Goal: Task Accomplishment & Management: Use online tool/utility

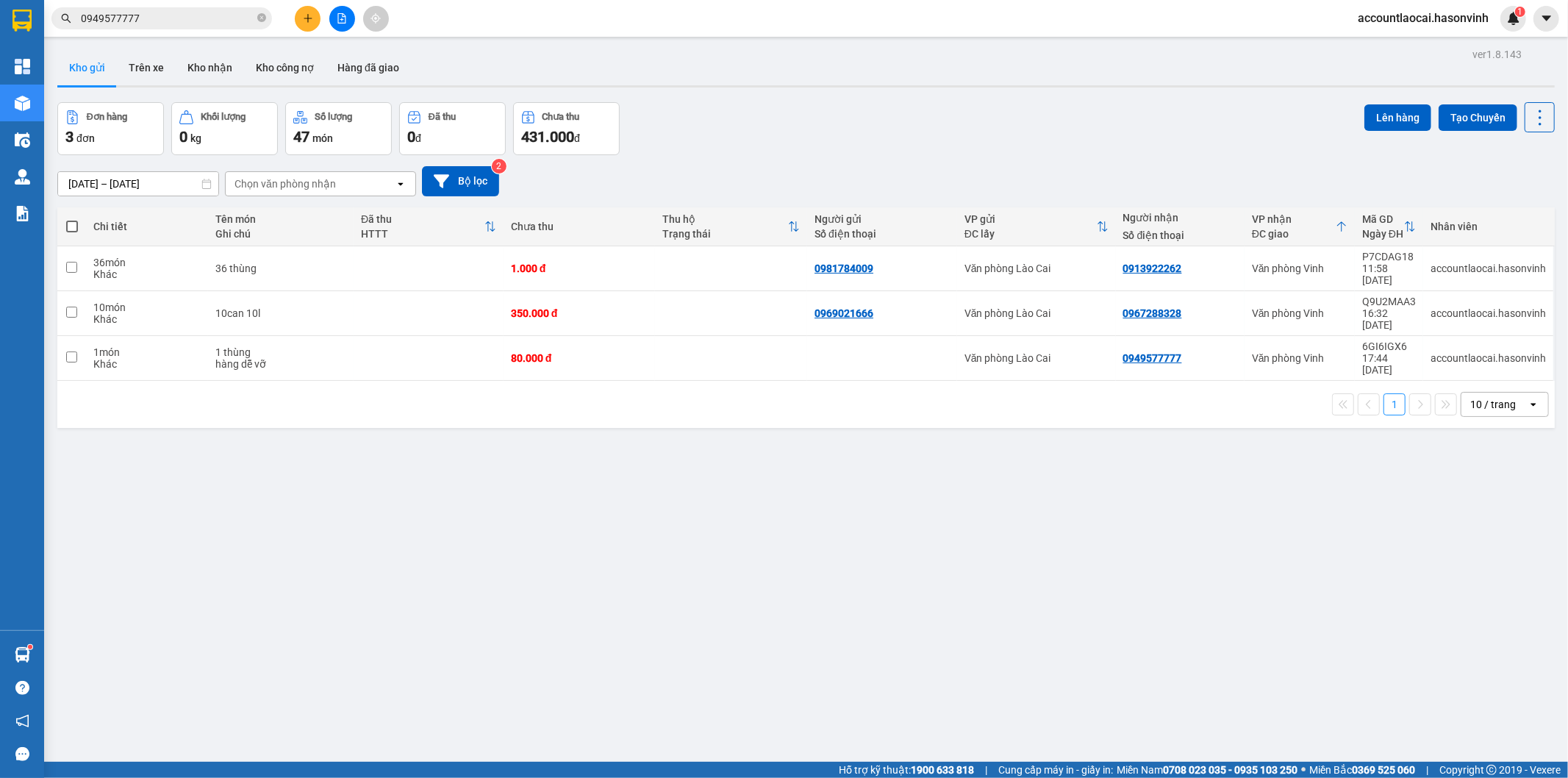
click at [347, 27] on button at bounding box center [342, 18] width 26 height 26
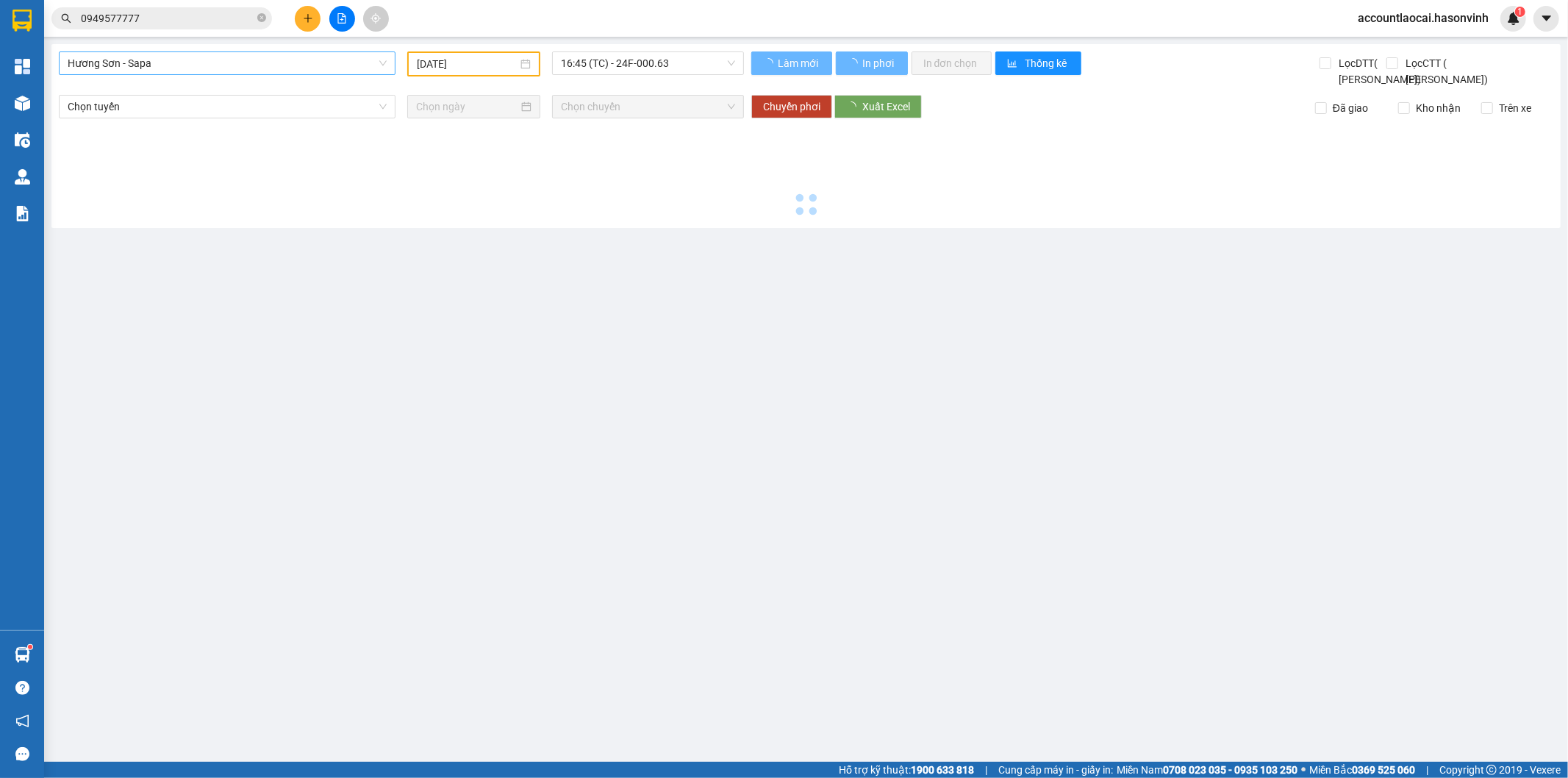
click at [237, 68] on span "Hương Sơn - Sapa" at bounding box center [227, 63] width 319 height 22
click at [240, 61] on span "Hương Sơn - Sapa" at bounding box center [227, 63] width 319 height 22
type input "[DATE]"
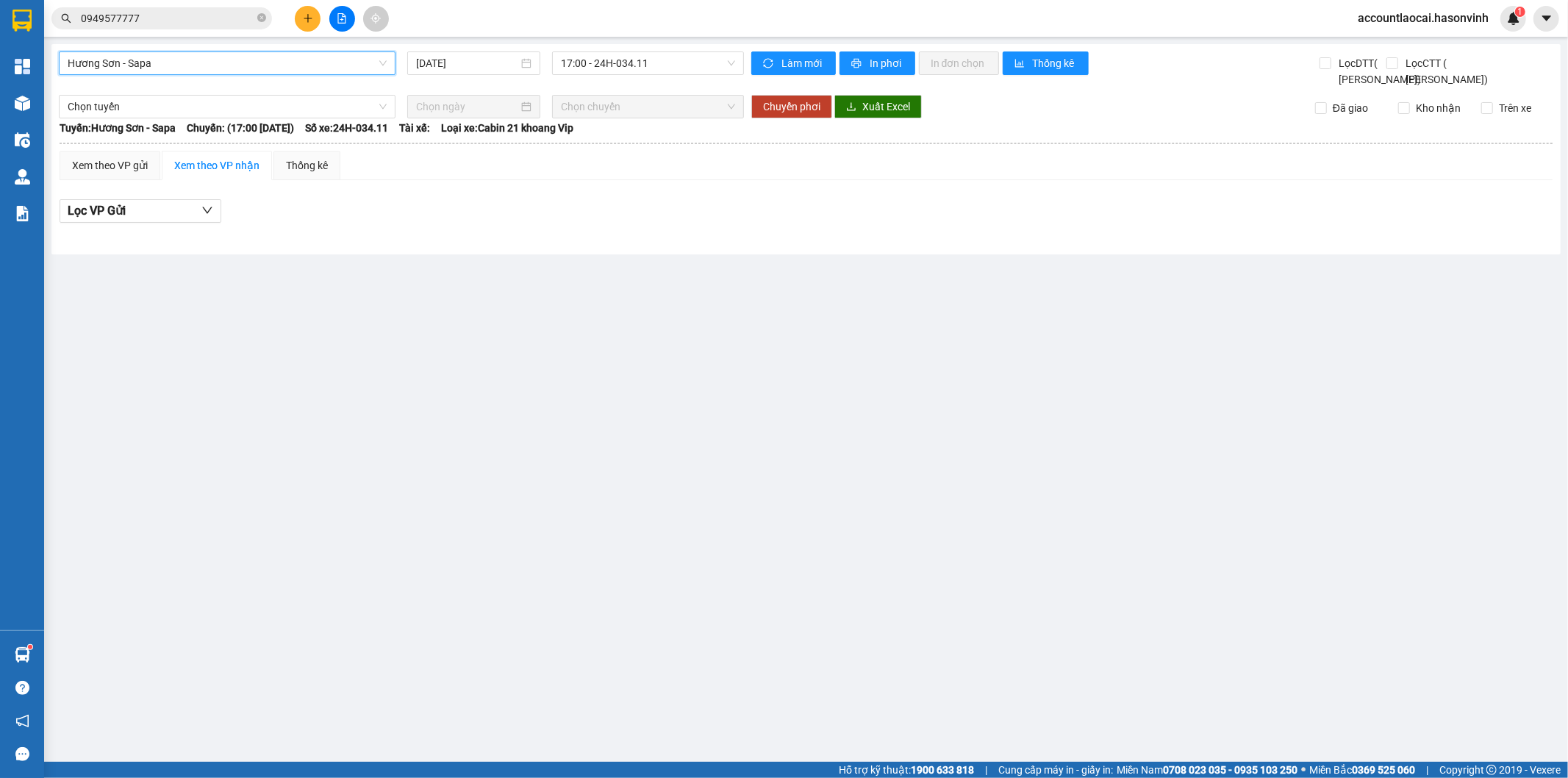
click at [206, 86] on div "Hương Sơn - [GEOGRAPHIC_DATA] - [GEOGRAPHIC_DATA] [DATE] 17:00 - 24H-034.11" at bounding box center [402, 69] width 686 height 36
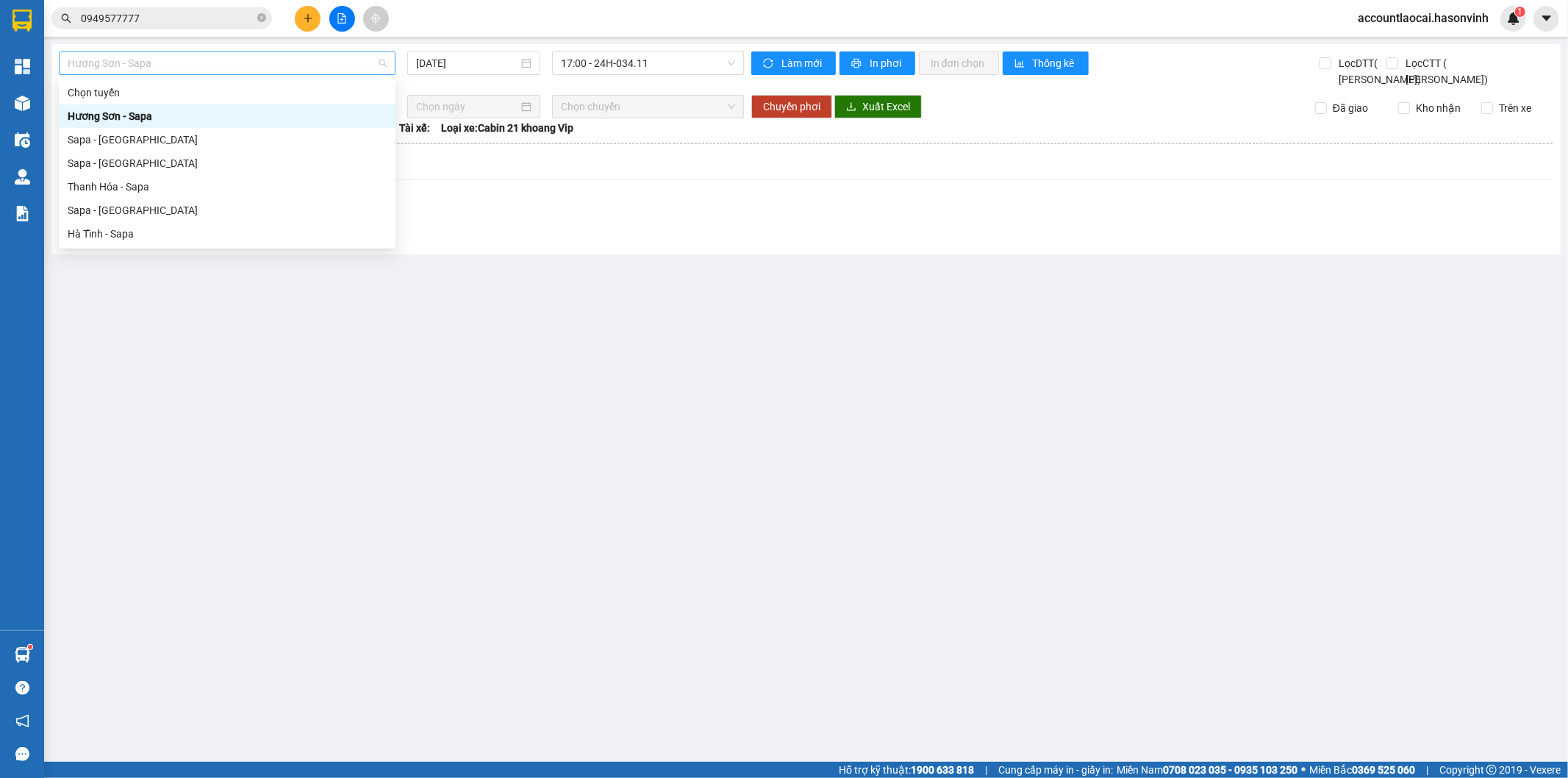
click at [197, 54] on span "Hương Sơn - Sapa" at bounding box center [227, 63] width 319 height 22
click at [96, 210] on div "Sapa - [GEOGRAPHIC_DATA]" at bounding box center [227, 210] width 319 height 16
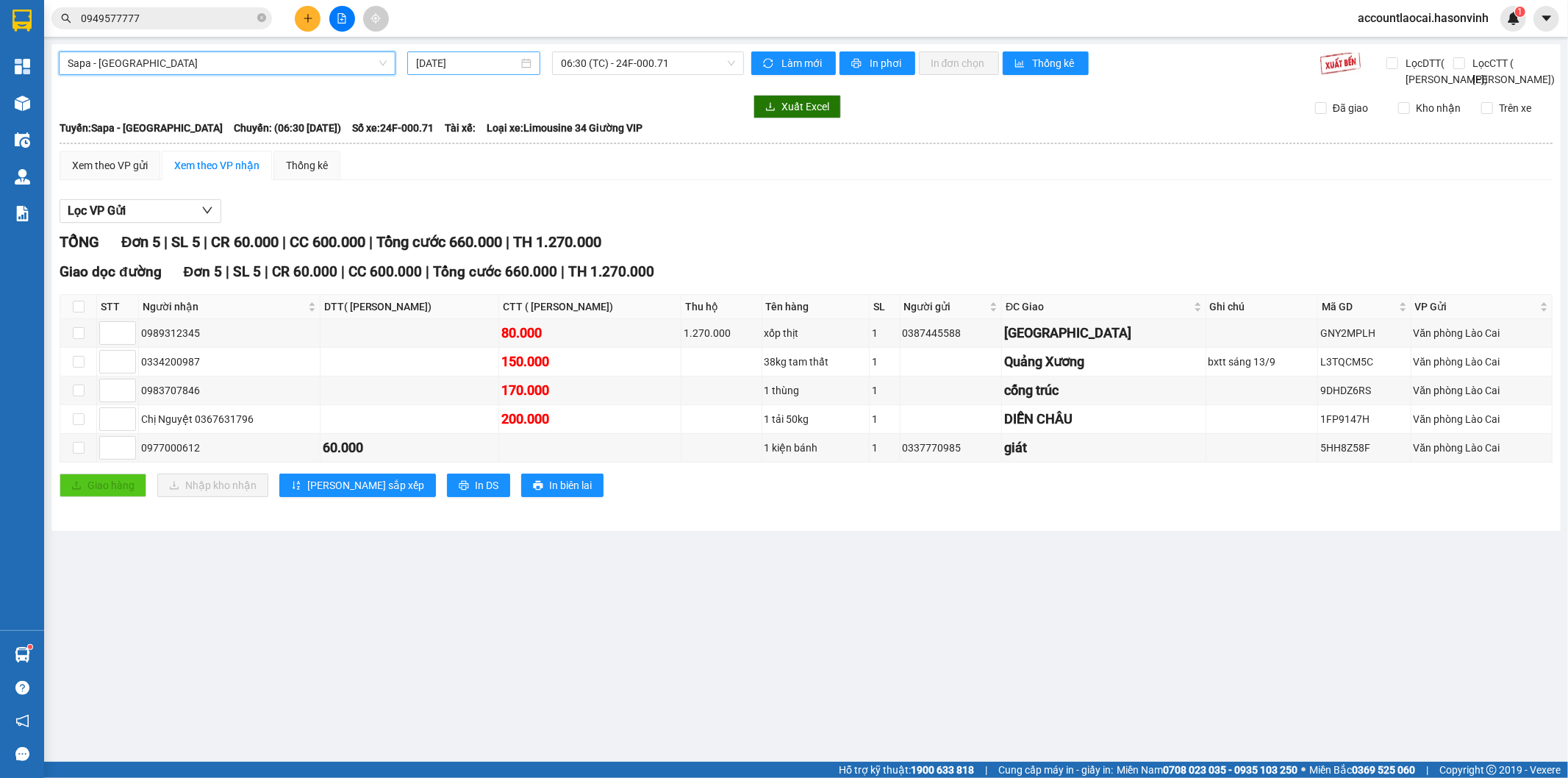
click at [454, 60] on input "[DATE]" at bounding box center [467, 63] width 103 height 16
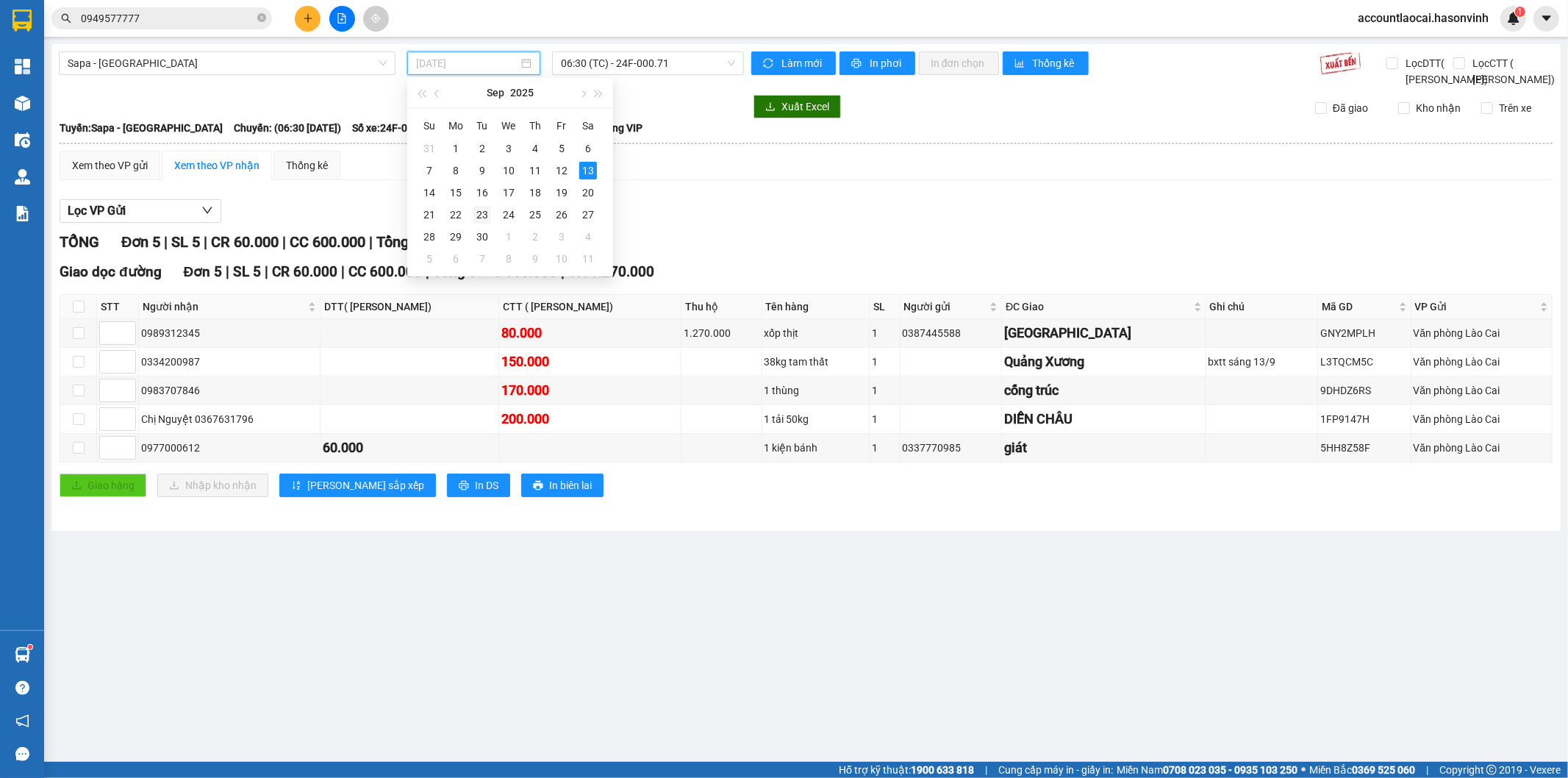
click at [476, 214] on div "23" at bounding box center [482, 215] width 18 height 18
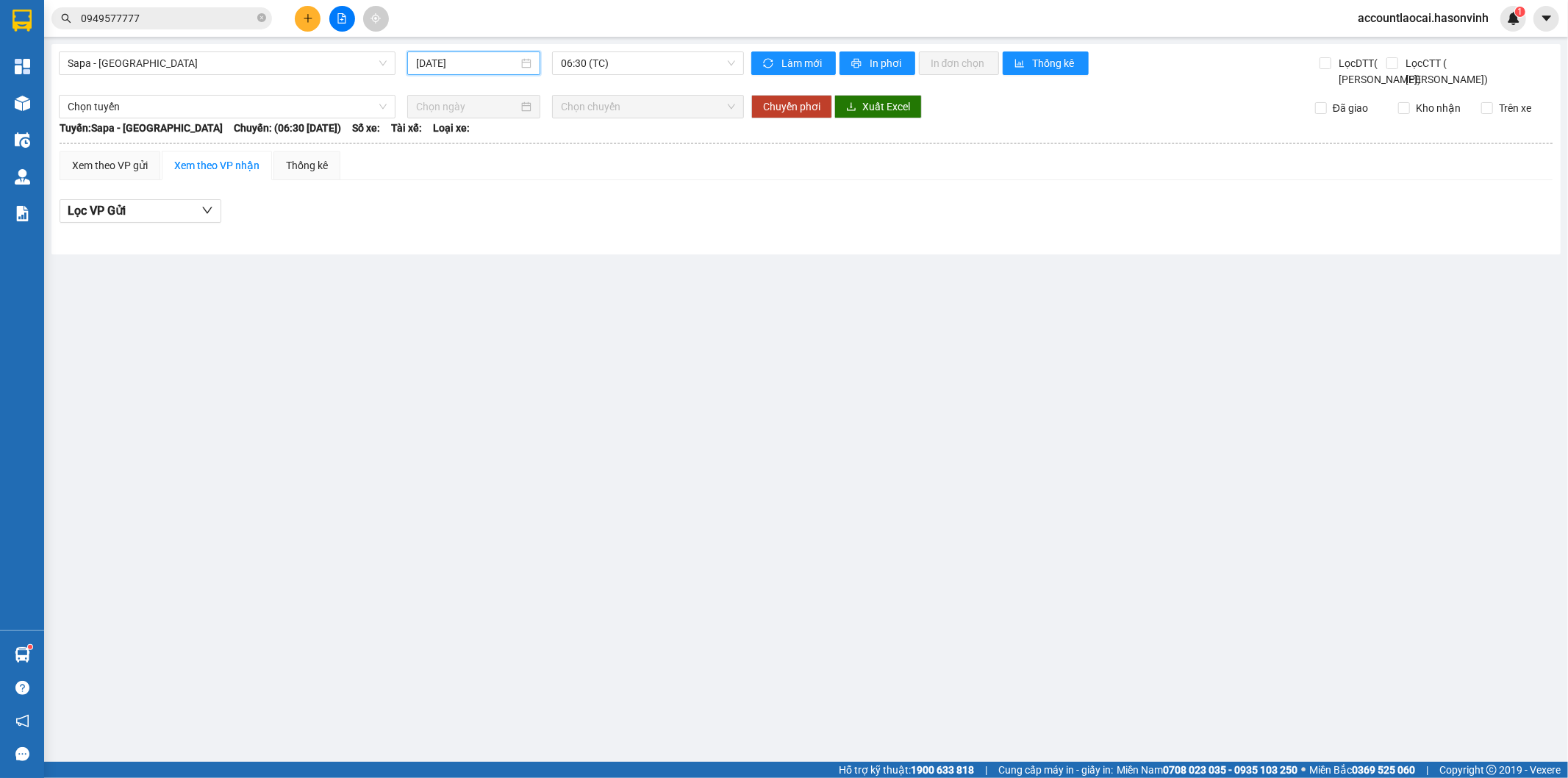
click at [459, 64] on input "[DATE]" at bounding box center [467, 63] width 103 height 16
click at [432, 90] on button "button" at bounding box center [437, 92] width 16 height 29
click at [584, 216] on div "23" at bounding box center [588, 215] width 18 height 18
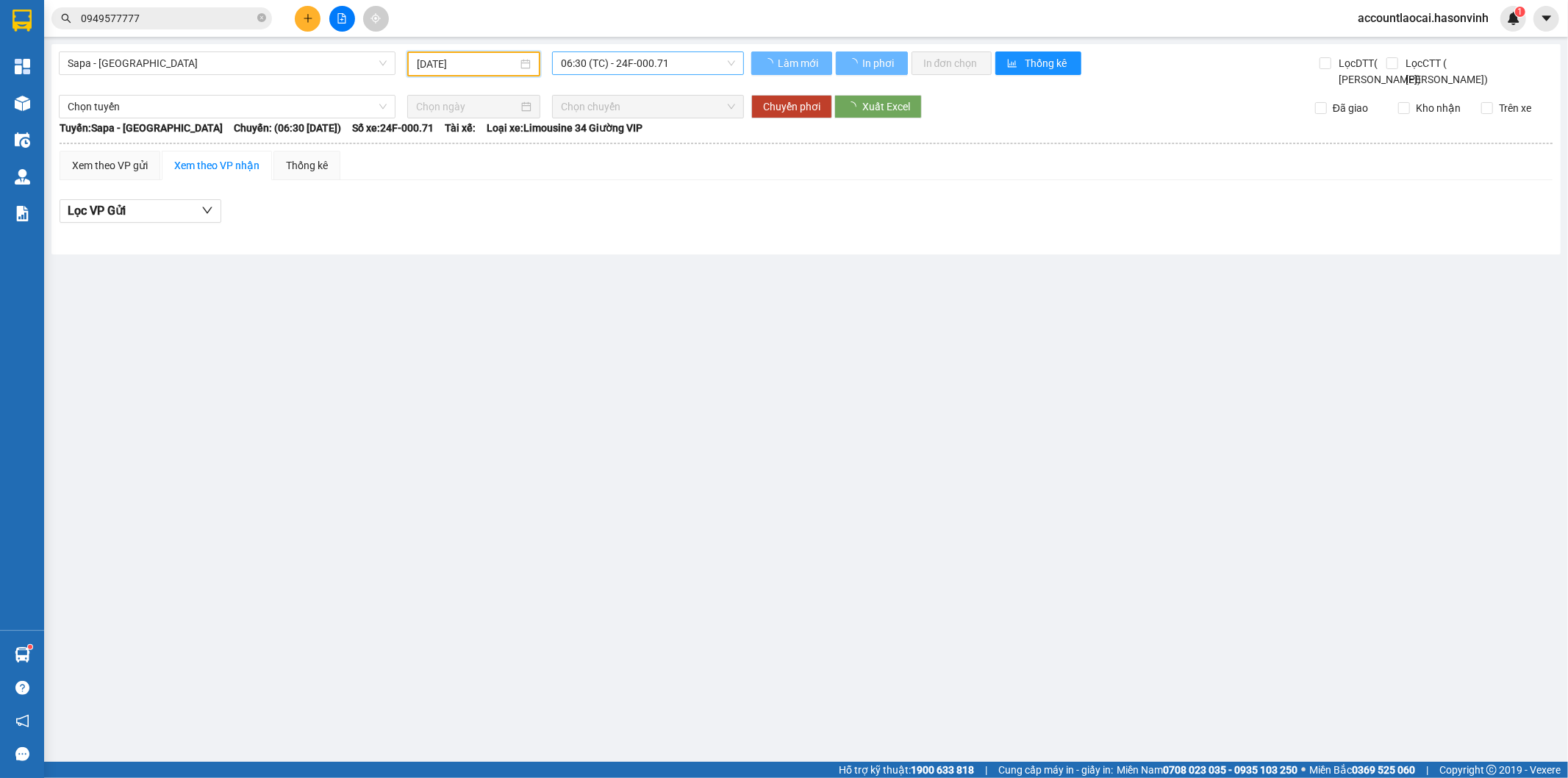
type input "[DATE]"
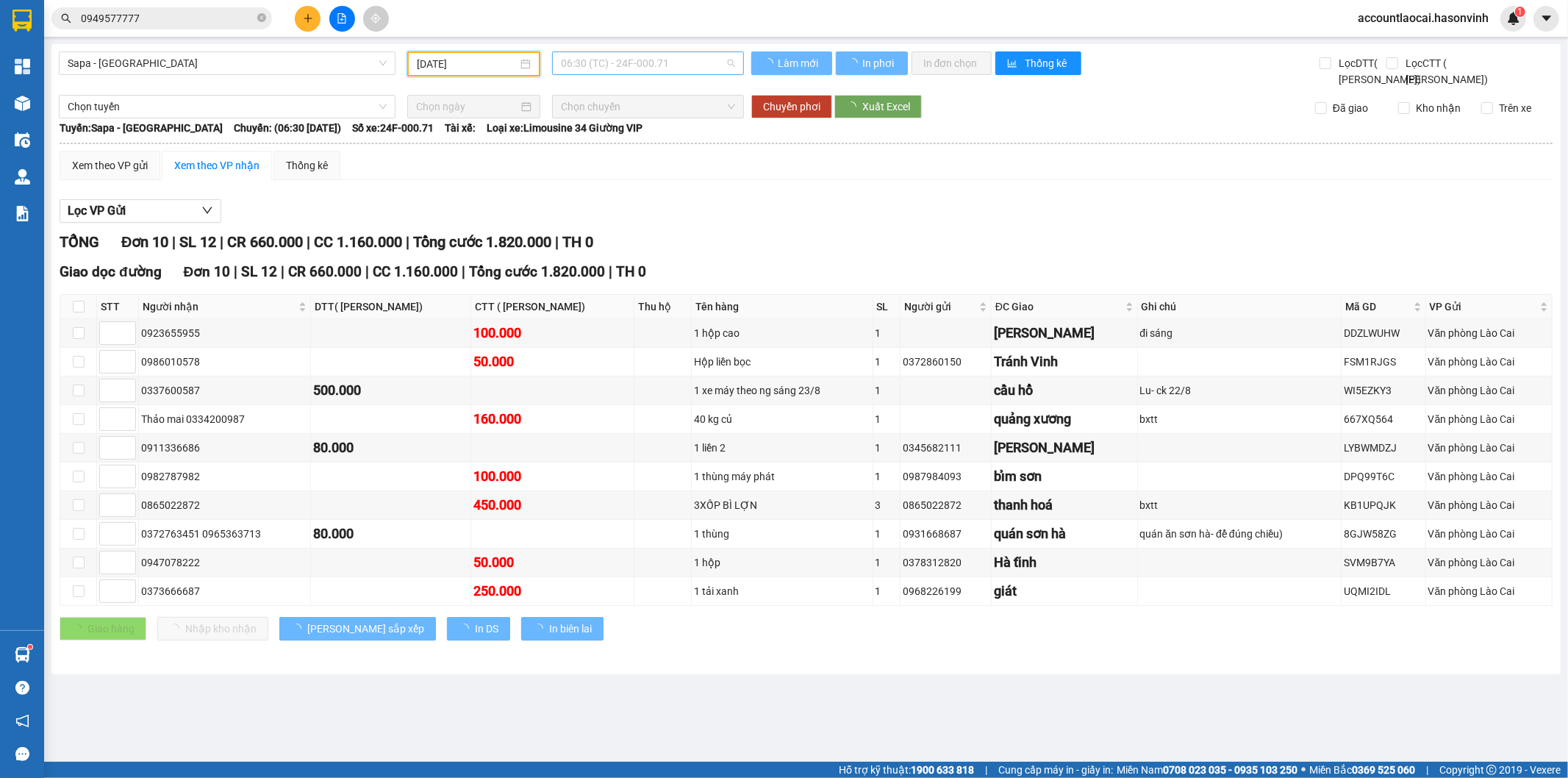
click at [603, 55] on span "06:30 (TC) - 24F-000.71" at bounding box center [648, 63] width 174 height 22
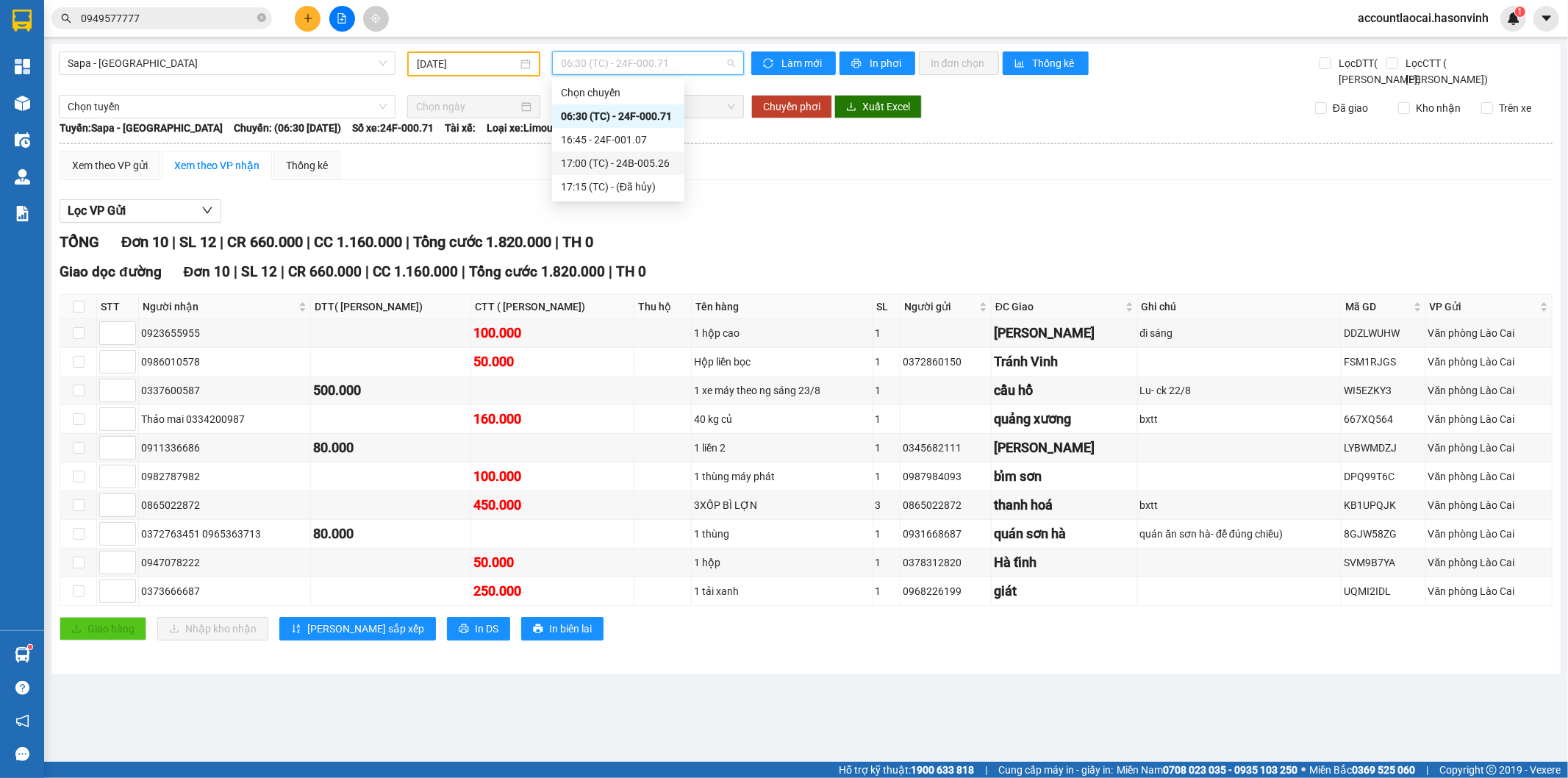
click at [596, 159] on div "17:00 (TC) - 24B-005.26" at bounding box center [618, 162] width 115 height 16
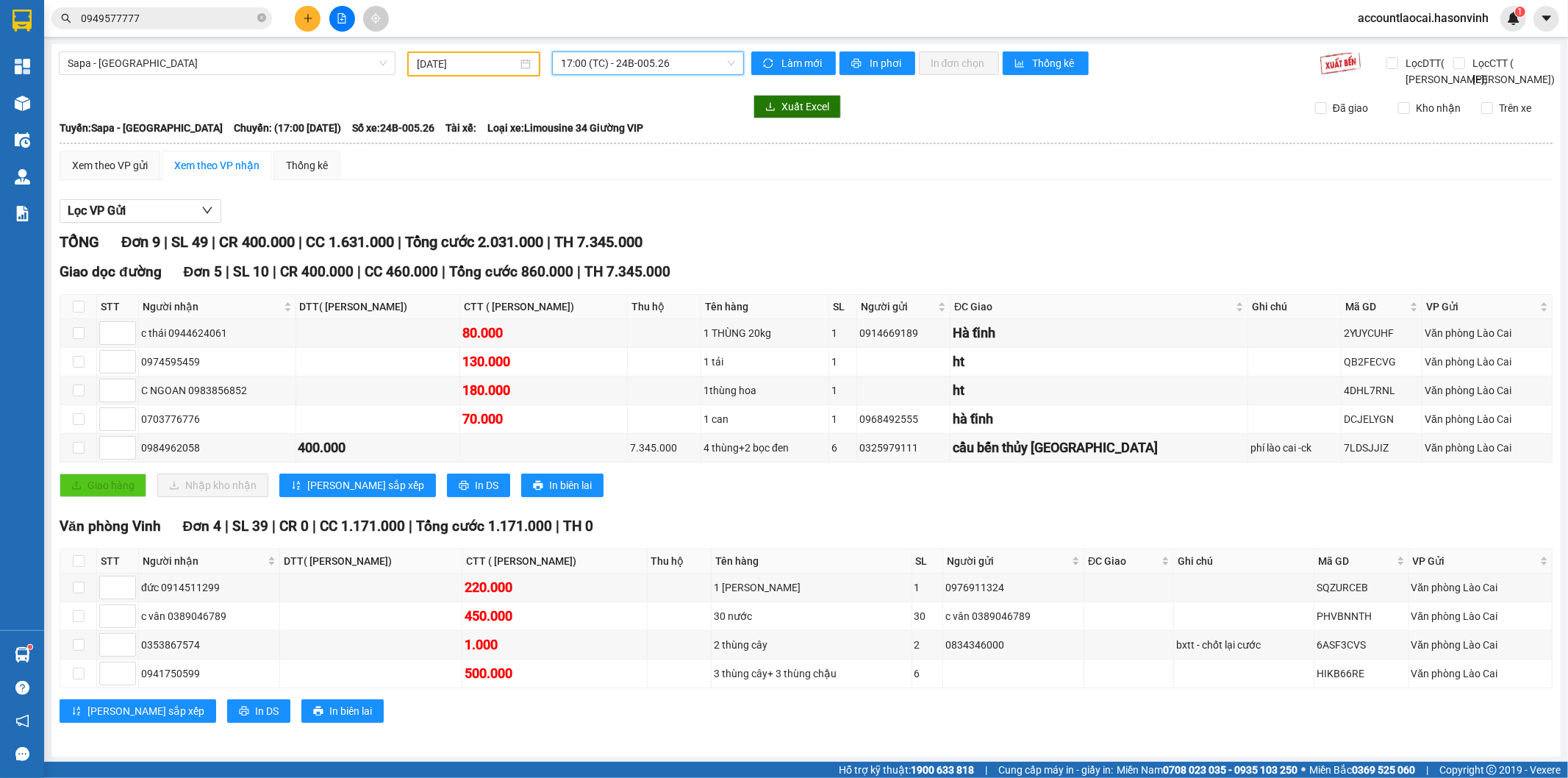
click at [627, 61] on span "17:00 (TC) - 24B-005.26" at bounding box center [648, 63] width 174 height 22
click at [607, 135] on div "16:45 - 24F-001.07" at bounding box center [614, 140] width 115 height 16
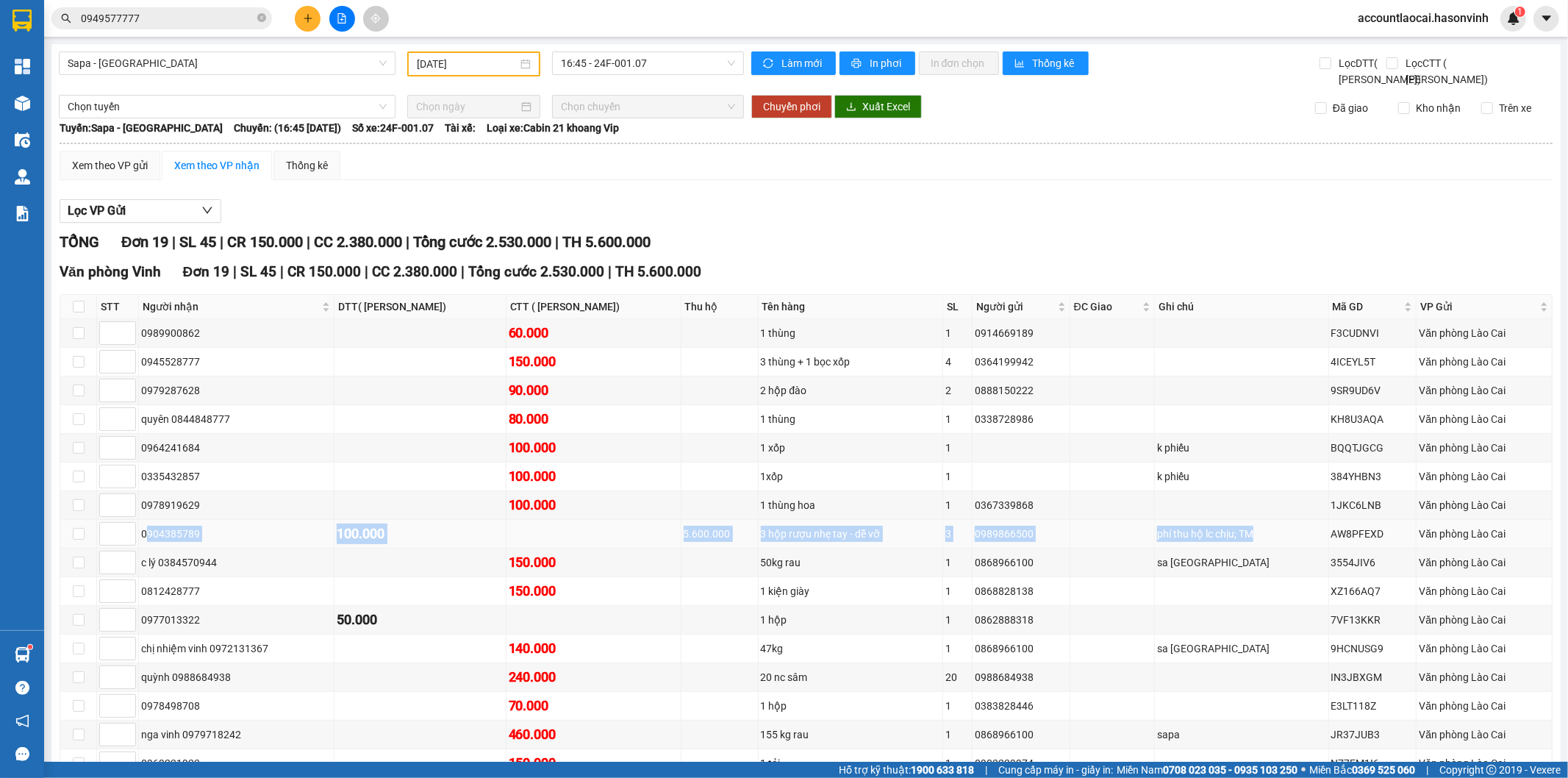
drag, startPoint x: 143, startPoint y: 549, endPoint x: 1304, endPoint y: 561, distance: 1161.1
click at [1304, 549] on tr "0904385789 100.000 5.600.000 3 hộp rượu nhẹ tay - dễ vỡ 3 0989866500 phí thu hộ…" at bounding box center [806, 534] width 1493 height 28
